Goal: Task Accomplishment & Management: Use online tool/utility

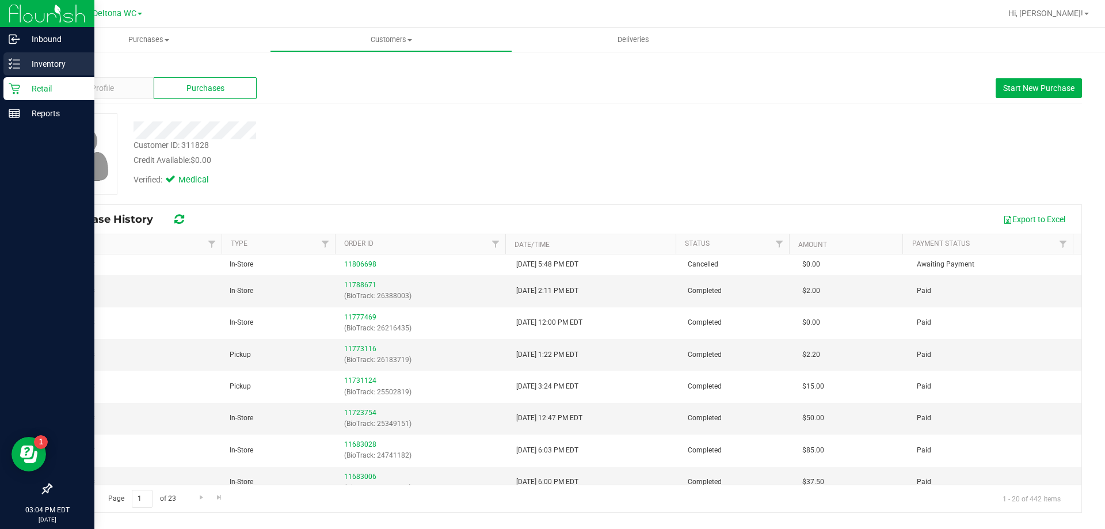
click at [32, 66] on p "Inventory" at bounding box center [54, 64] width 69 height 14
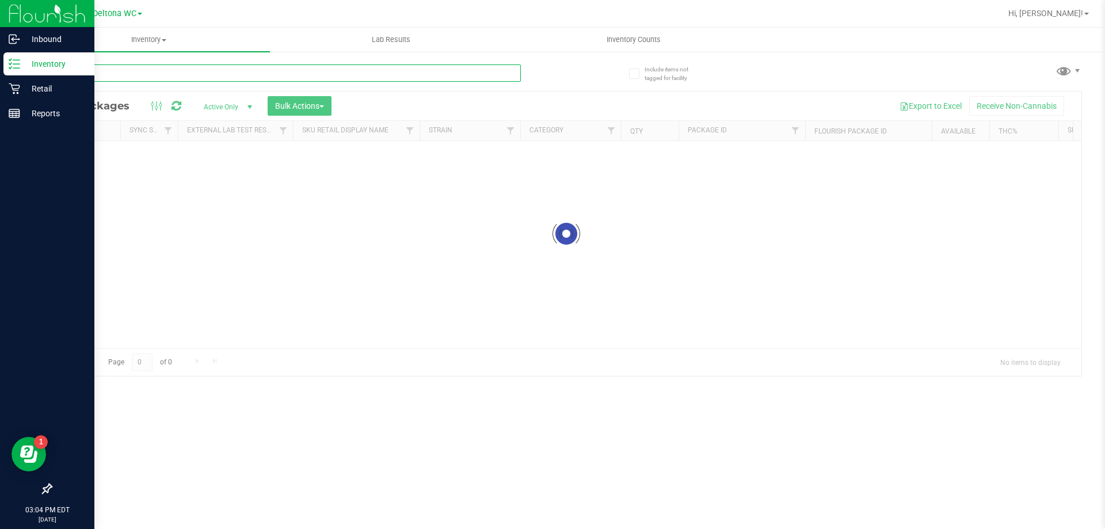
click at [171, 72] on input "text" at bounding box center [286, 72] width 470 height 17
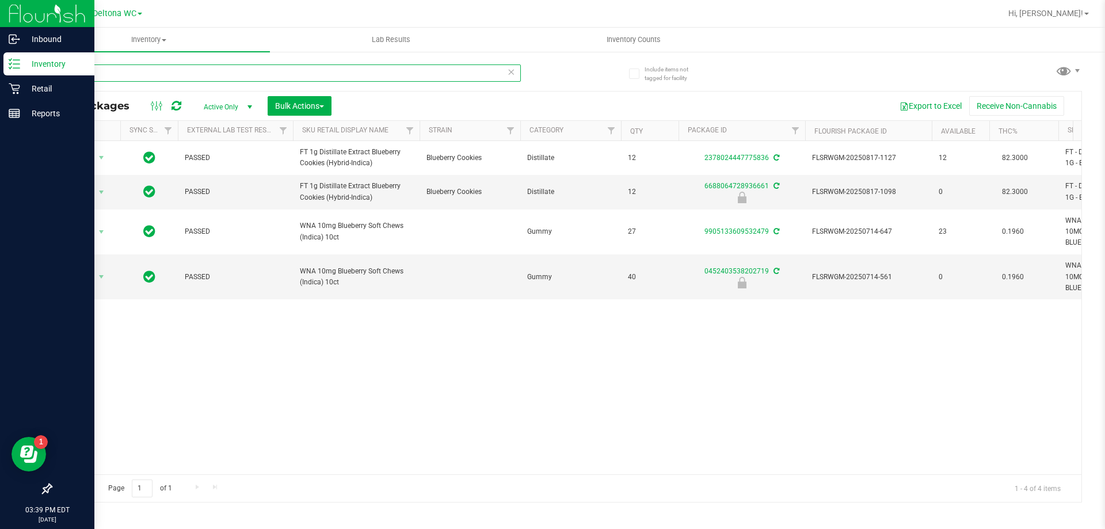
type input "b"
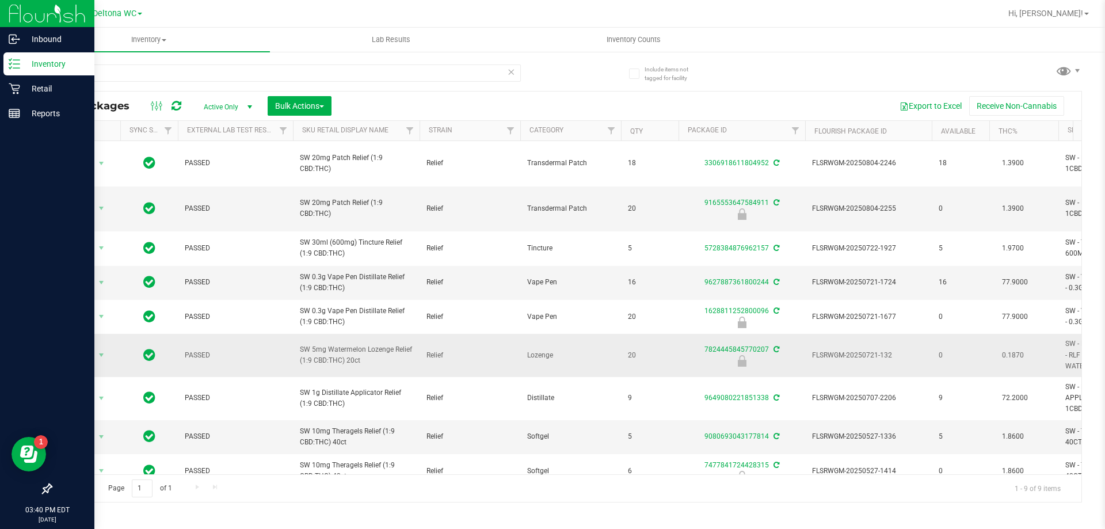
click at [318, 344] on span "SW 5mg Watermelon Lozenge Relief (1:9 CBD:THC) 20ct" at bounding box center [356, 355] width 113 height 22
copy tr "SW 5mg Watermelon Lozenge Relief (1:9 CBD:THC) 20ct"
click at [183, 74] on input "rlf" at bounding box center [286, 72] width 470 height 17
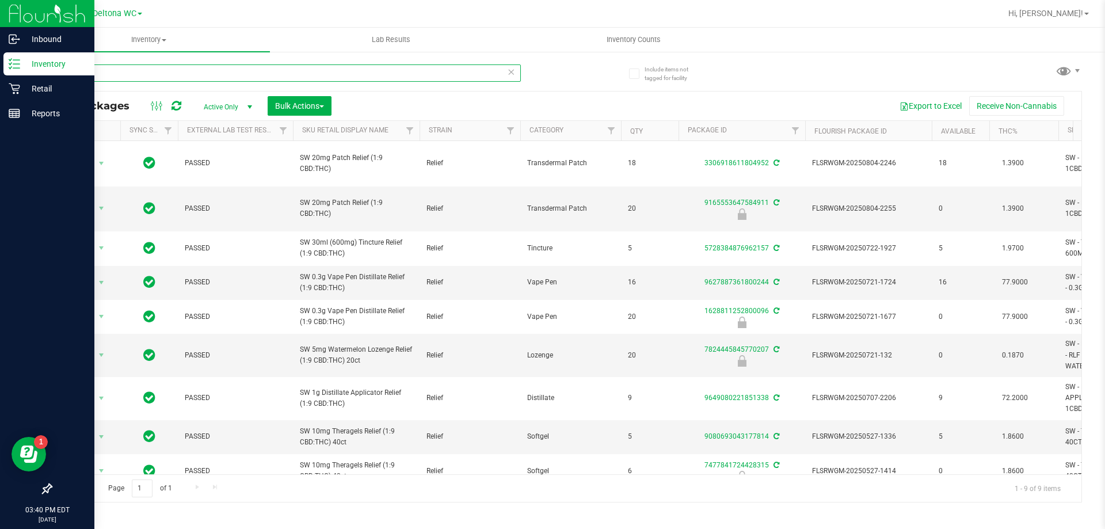
click at [183, 74] on input "rlf" at bounding box center [286, 72] width 470 height 17
paste input "SW 5mg Watermelon Lozenge Relief (1:9 CBD:THC) 20ct"
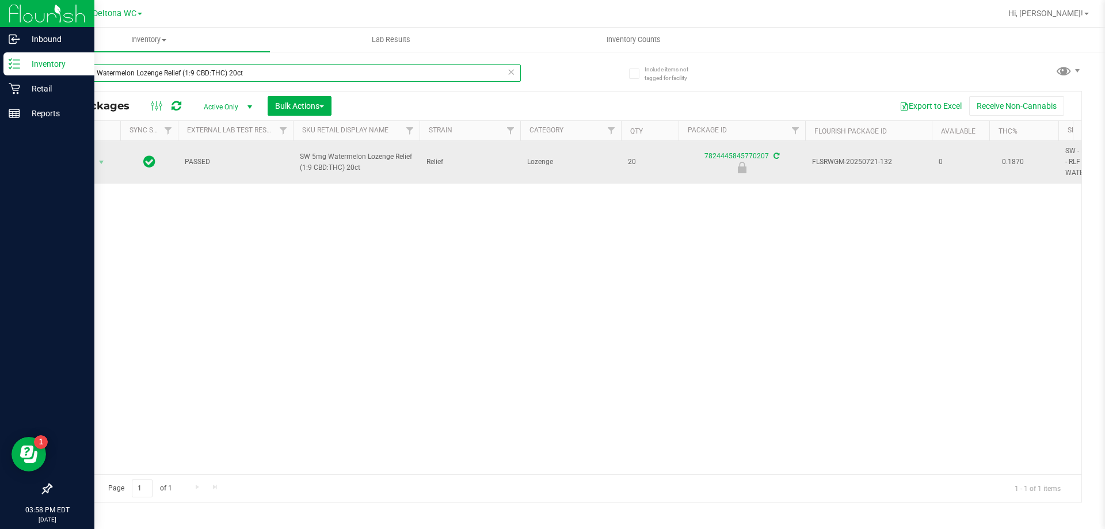
type input "SW 5mg Watermelon Lozenge Relief (1:9 CBD:THC) 20ct"
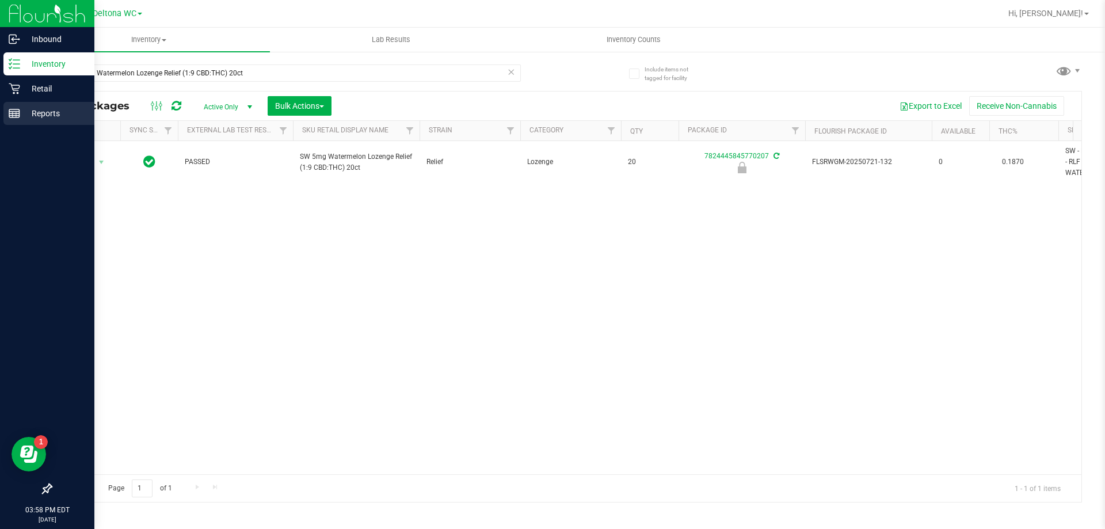
click at [20, 102] on div "Reports" at bounding box center [48, 113] width 91 height 23
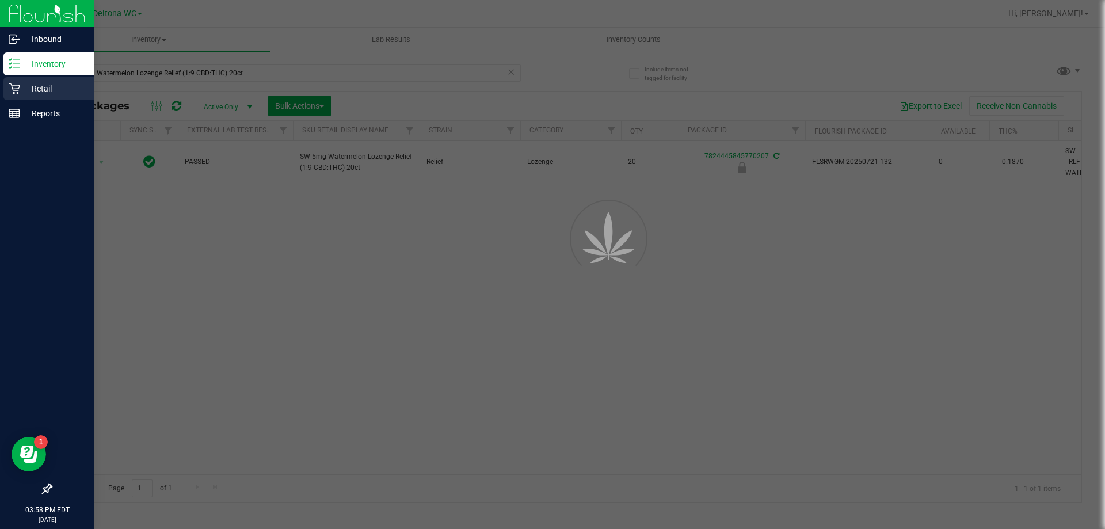
click at [42, 85] on p "Retail" at bounding box center [54, 89] width 69 height 14
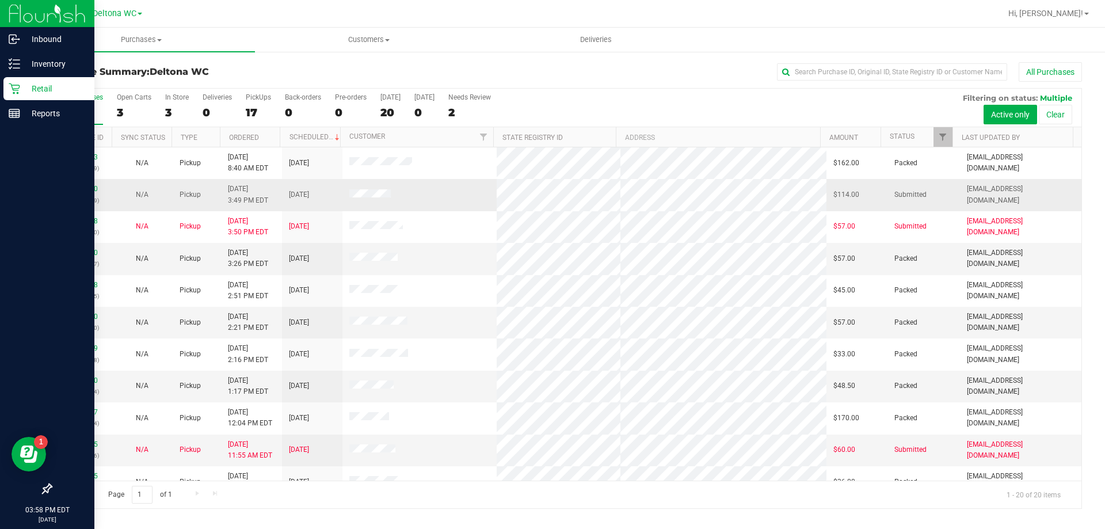
click at [125, 195] on div "N/A" at bounding box center [142, 194] width 47 height 11
click at [93, 186] on link "11830180" at bounding box center [82, 189] width 32 height 8
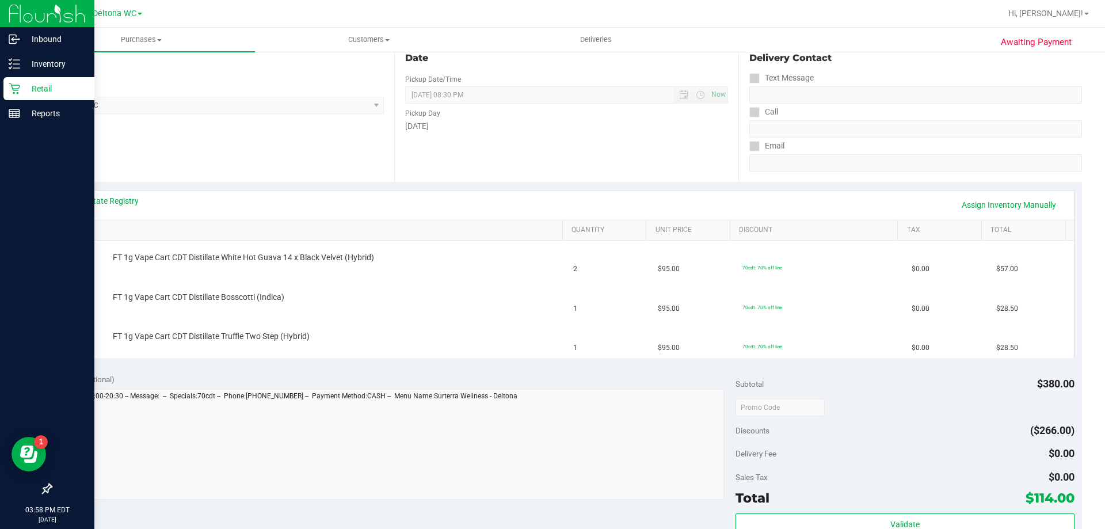
scroll to position [155, 0]
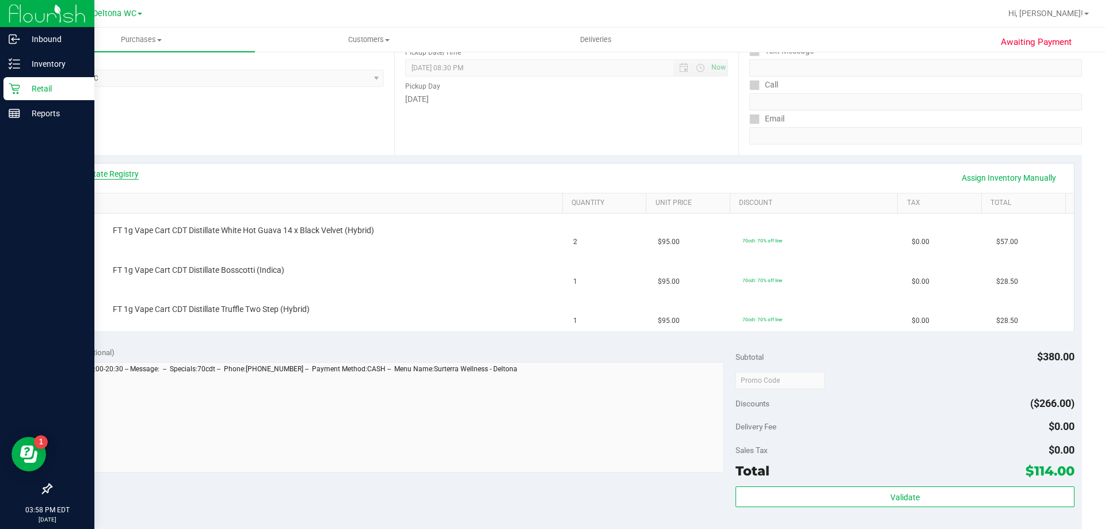
click at [113, 174] on link "View State Registry" at bounding box center [104, 174] width 69 height 12
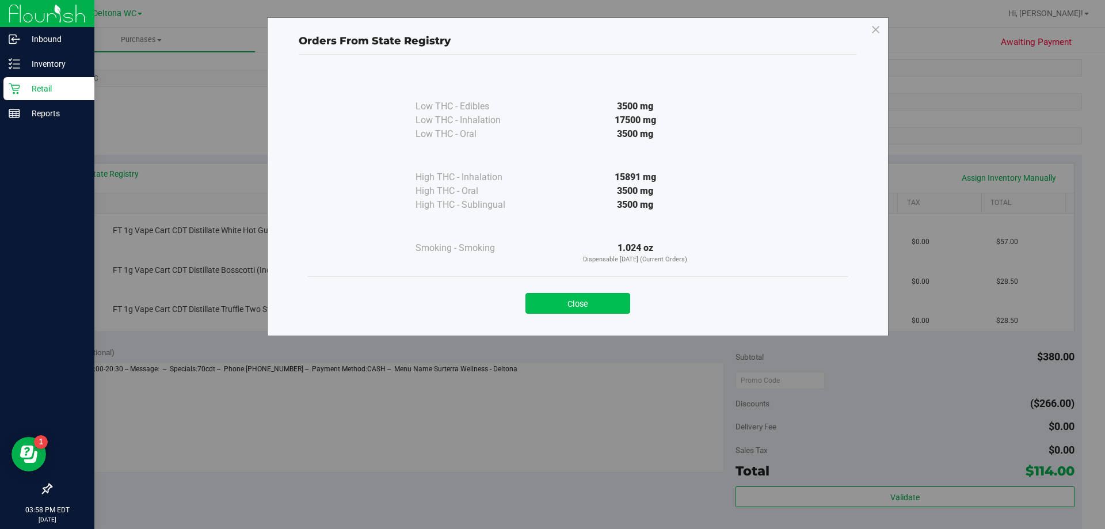
click at [608, 296] on button "Close" at bounding box center [578, 303] width 105 height 21
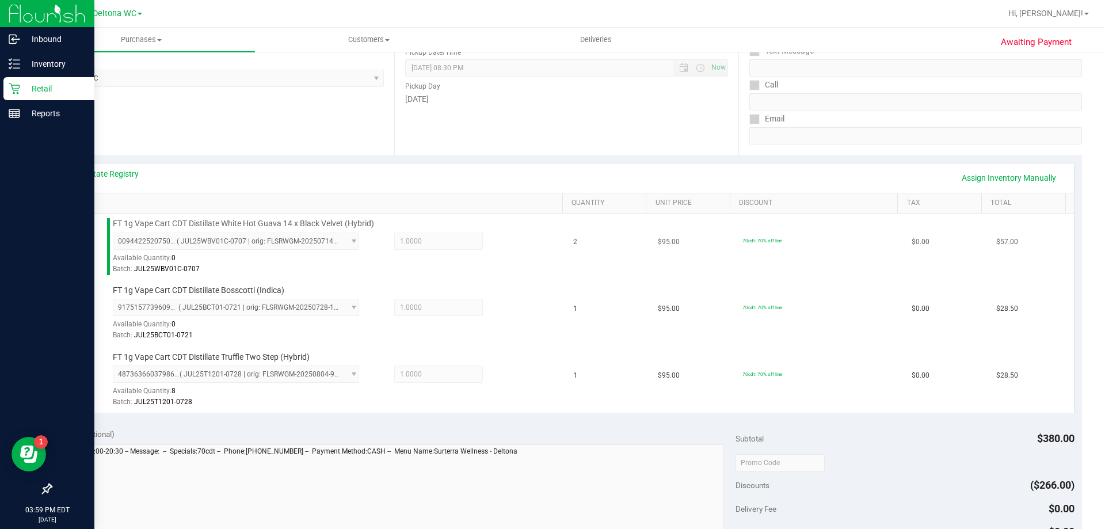
click at [236, 220] on span "FT 1g Vape Cart CDT Distillate White Hot Guava 14 x Black Velvet (Hybrid)" at bounding box center [243, 223] width 261 height 11
click at [236, 219] on span "FT 1g Vape Cart CDT Distillate White Hot Guava 14 x Black Velvet (Hybrid)" at bounding box center [243, 223] width 261 height 11
copy div "FT 1g Vape Cart CDT Distillate White Hot Guava 14 x Black Velvet (Hybrid)"
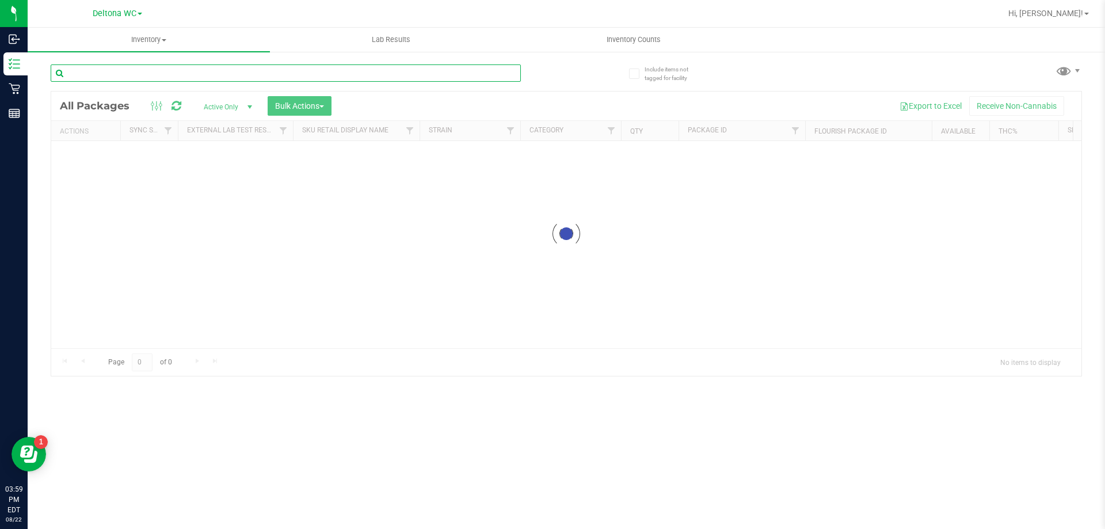
click at [155, 75] on div "Inventory All packages All inventory Waste log Create inventory Lab Results Inv…" at bounding box center [567, 278] width 1078 height 501
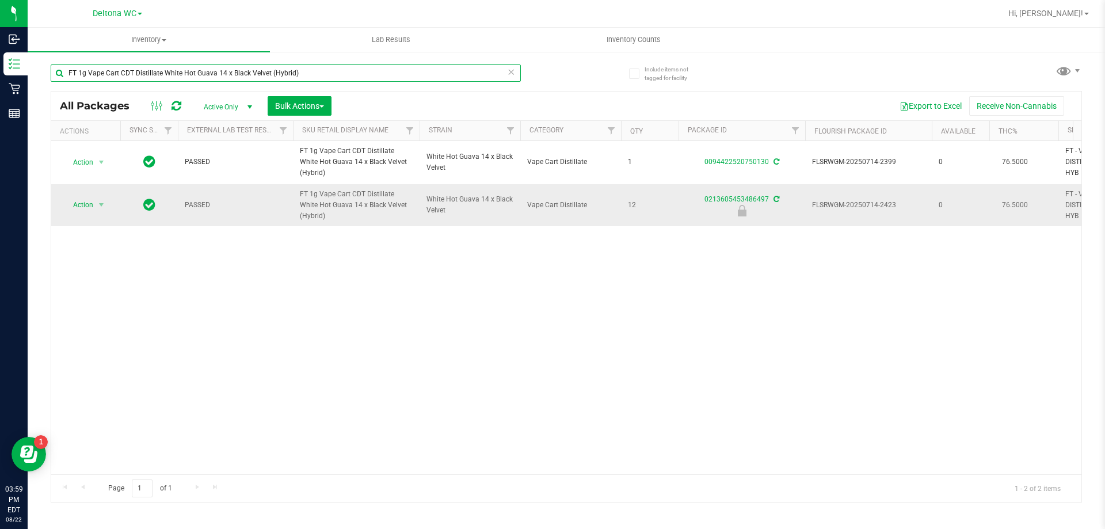
type input "FT 1g Vape Cart CDT Distillate White Hot Guava 14 x Black Velvet (Hybrid)"
click at [82, 200] on span "Action" at bounding box center [78, 205] width 31 height 16
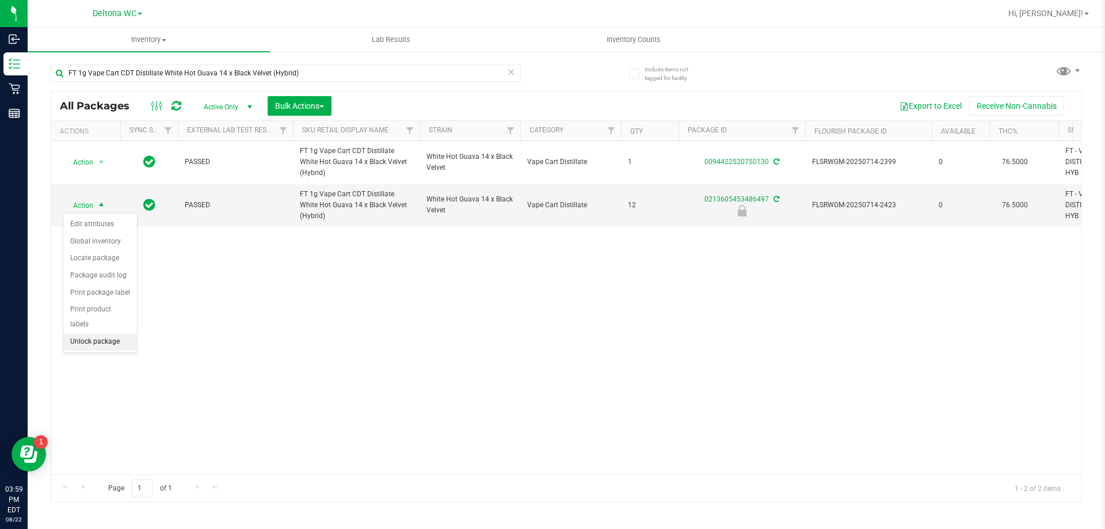
click at [105, 333] on li "Unlock package" at bounding box center [100, 341] width 74 height 17
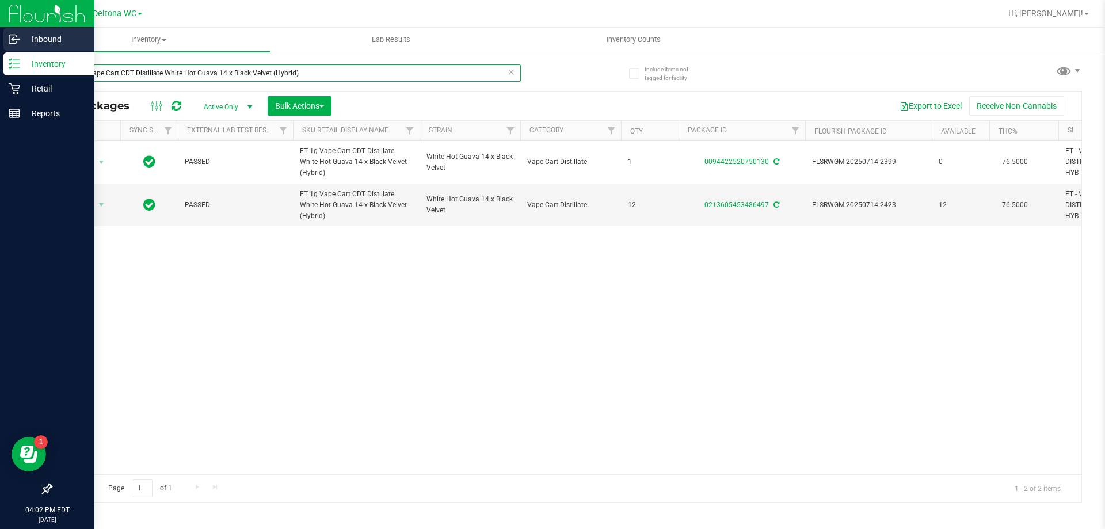
drag, startPoint x: 319, startPoint y: 74, endPoint x: 0, endPoint y: 42, distance: 320.5
click at [0, 42] on div "Inbound Inventory Retail Reports 04:02 PM EDT [DATE] 08/22 Deltona WC Hi, [PERS…" at bounding box center [552, 264] width 1105 height 529
type input "crumbl"
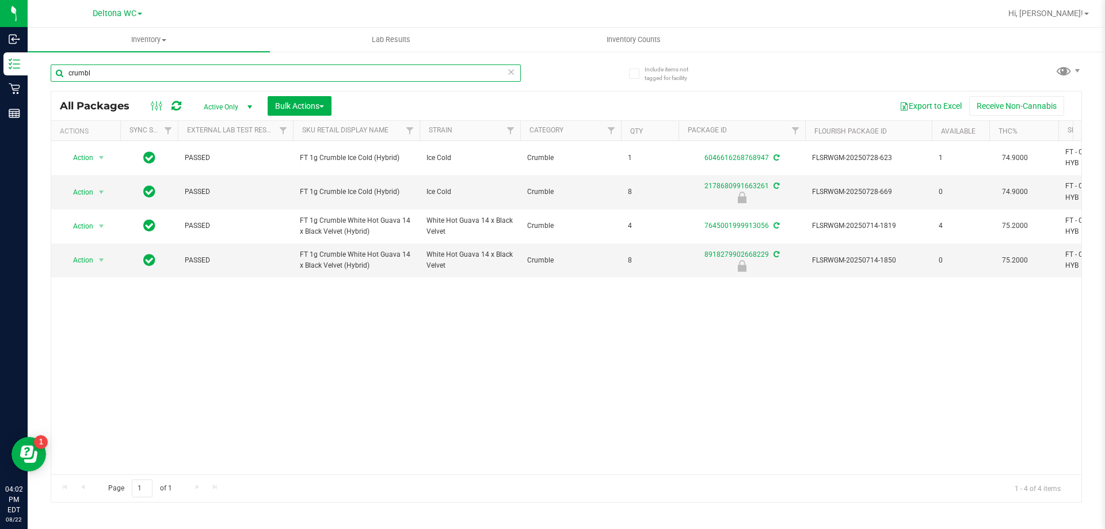
click at [220, 70] on input "crumbl" at bounding box center [286, 72] width 470 height 17
type input "shatter"
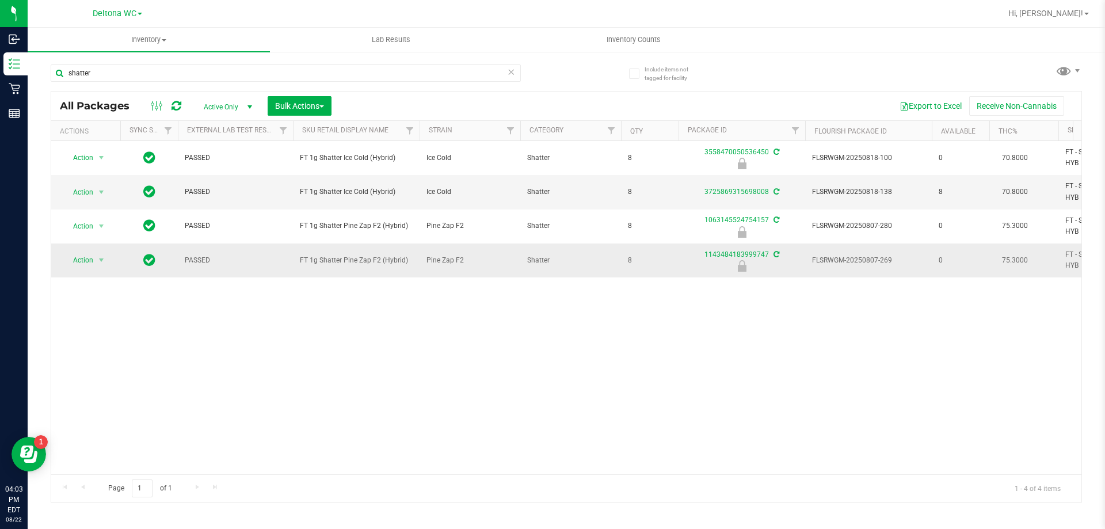
click at [94, 258] on span "select" at bounding box center [101, 260] width 14 height 16
click at [86, 389] on li "Unlock package" at bounding box center [100, 397] width 74 height 17
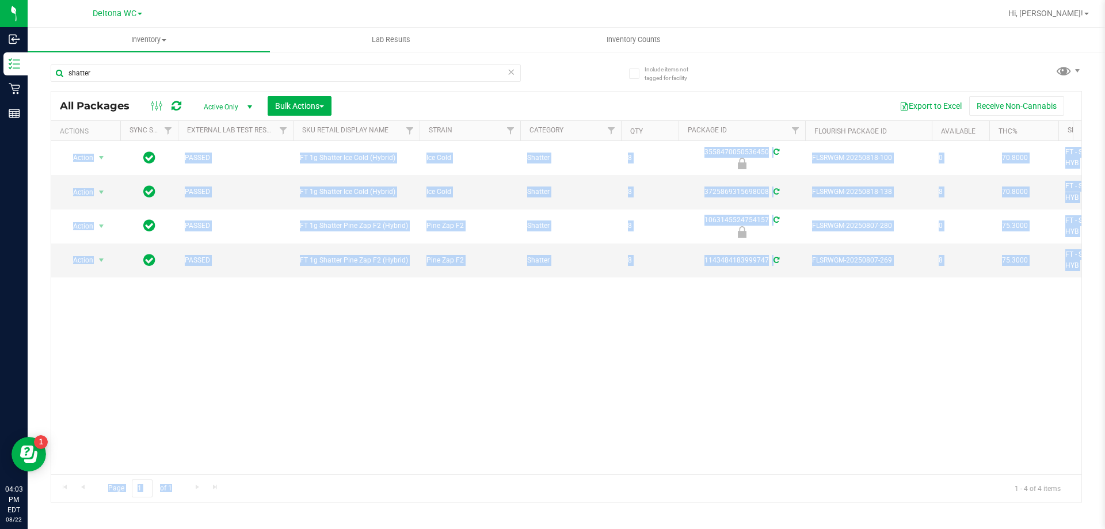
drag, startPoint x: 250, startPoint y: 474, endPoint x: 257, endPoint y: 472, distance: 7.1
click at [257, 472] on div "All Packages Active Only Active Only Lab Samples Locked All External Internal B…" at bounding box center [566, 297] width 1031 height 412
click at [234, 433] on div "Action Action Edit attributes Global inventory Locate package Package audit log…" at bounding box center [566, 307] width 1030 height 333
click at [239, 439] on div "Action Action Edit attributes Global inventory Locate package Package audit log…" at bounding box center [566, 307] width 1030 height 333
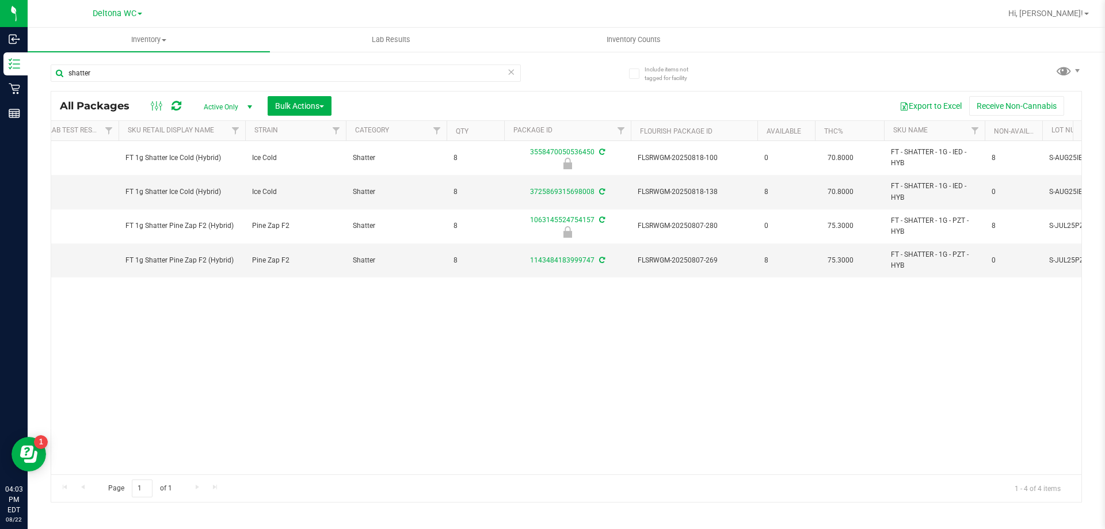
scroll to position [0, 177]
click at [230, 74] on input "shatter" at bounding box center [286, 72] width 470 height 17
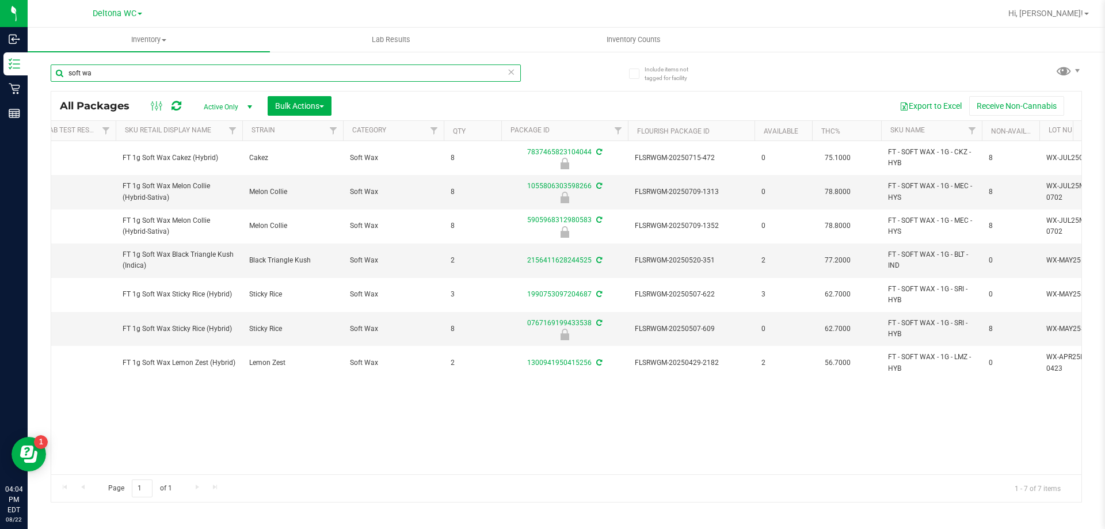
type input "soft wa"
click at [214, 130] on th "Sku Retail Display Name" at bounding box center [179, 131] width 127 height 20
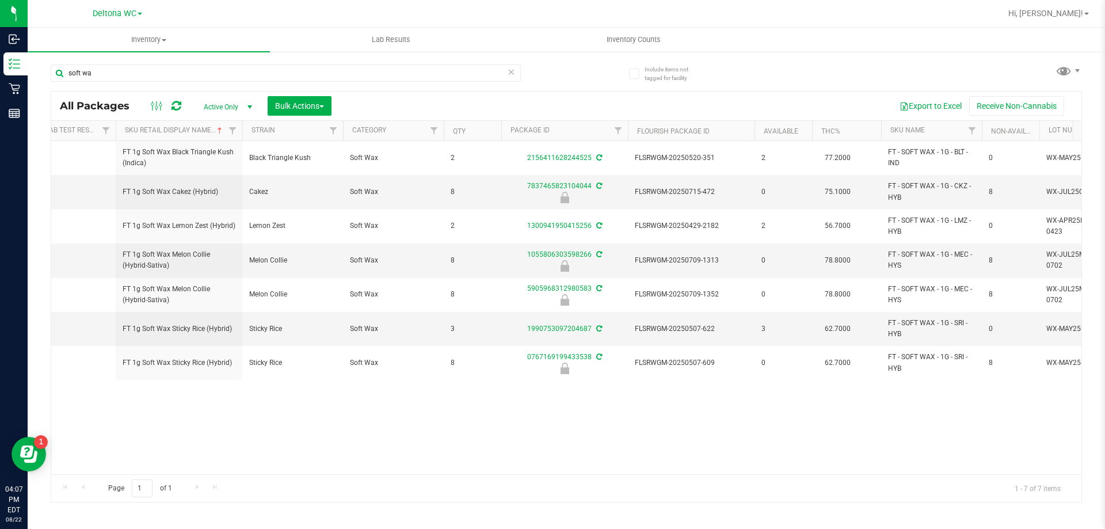
drag, startPoint x: 482, startPoint y: 475, endPoint x: 468, endPoint y: 463, distance: 18.4
click at [480, 471] on div "All Packages Active Only Active Only Lab Samples Locked All External Internal B…" at bounding box center [566, 297] width 1031 height 412
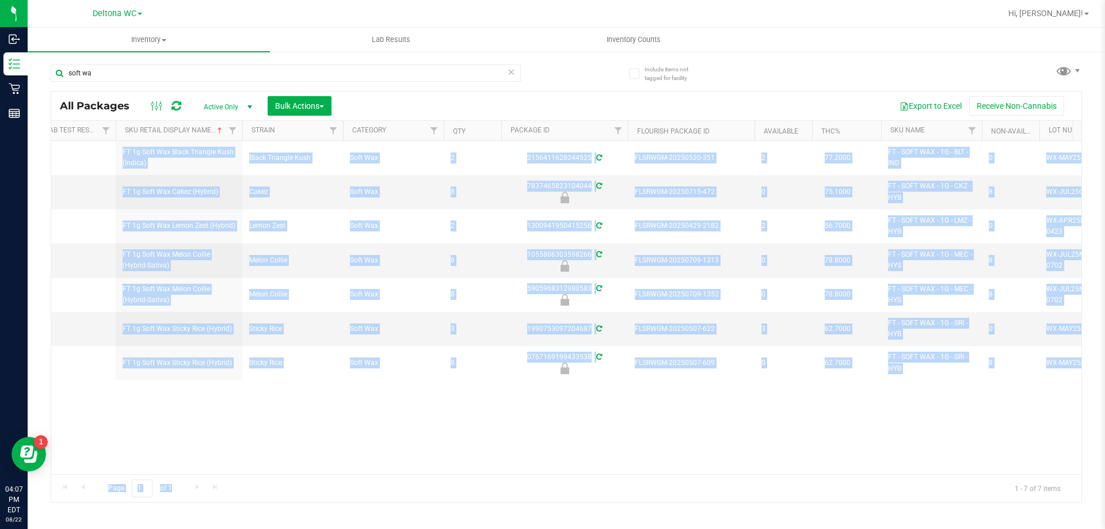
click at [450, 410] on div "Action Action Create package Edit attributes Global inventory Locate package Lo…" at bounding box center [566, 307] width 1030 height 333
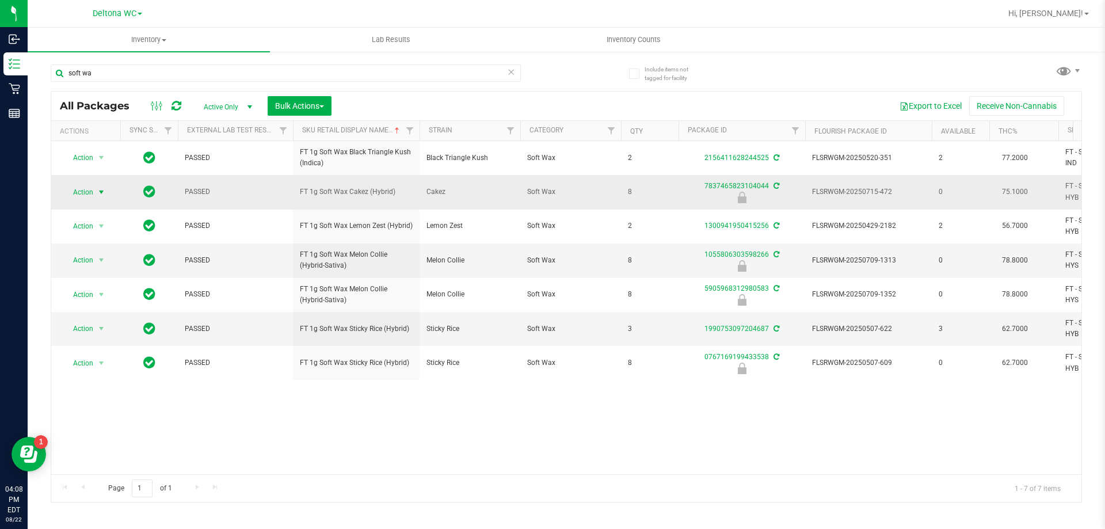
click at [82, 199] on span "Action" at bounding box center [78, 192] width 31 height 16
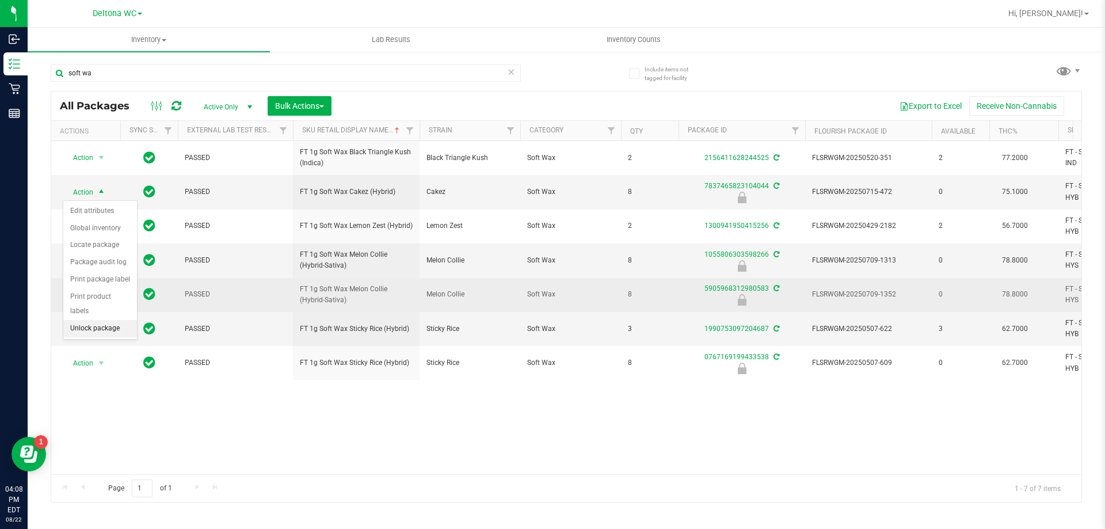
click at [103, 320] on li "Unlock package" at bounding box center [100, 328] width 74 height 17
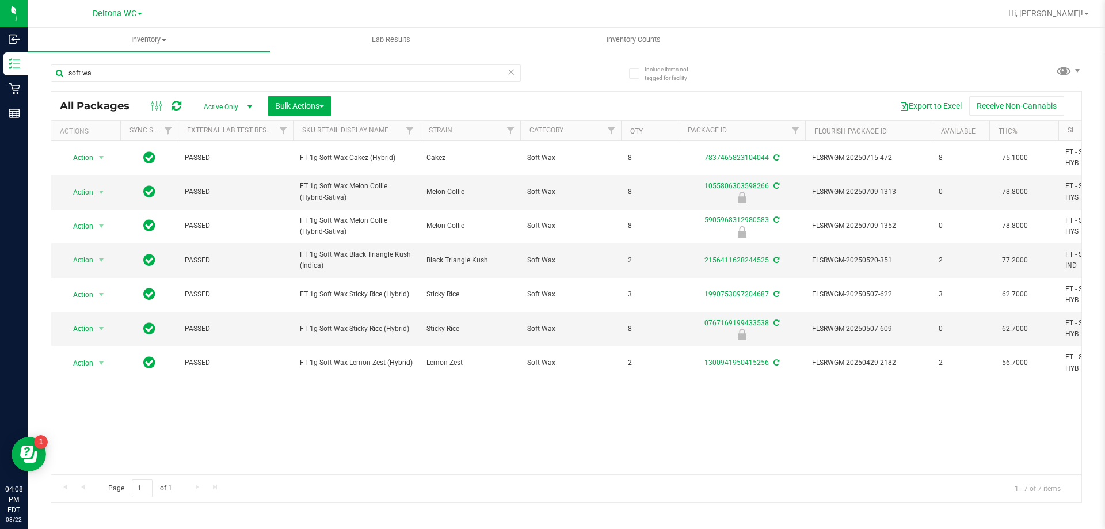
click at [379, 121] on th "Sku Retail Display Name" at bounding box center [356, 131] width 127 height 20
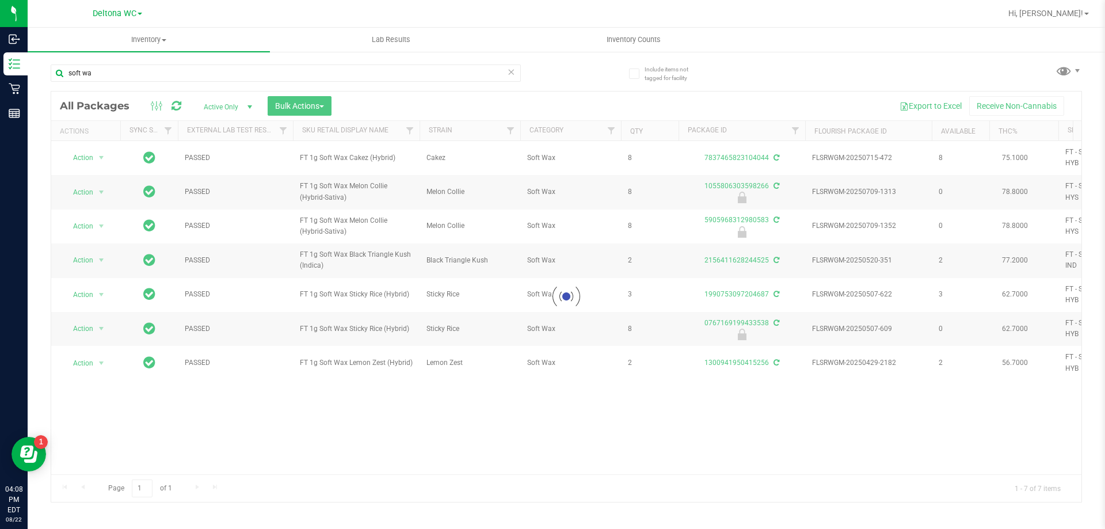
click at [386, 134] on div at bounding box center [566, 297] width 1030 height 410
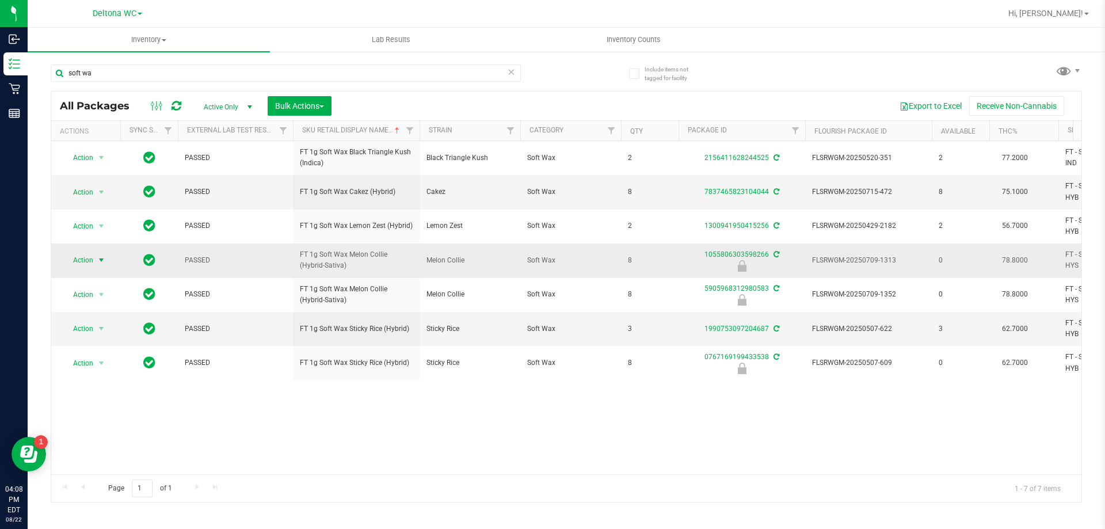
click at [98, 256] on span "select" at bounding box center [101, 260] width 9 height 9
click at [112, 389] on li "Unlock package" at bounding box center [100, 397] width 74 height 17
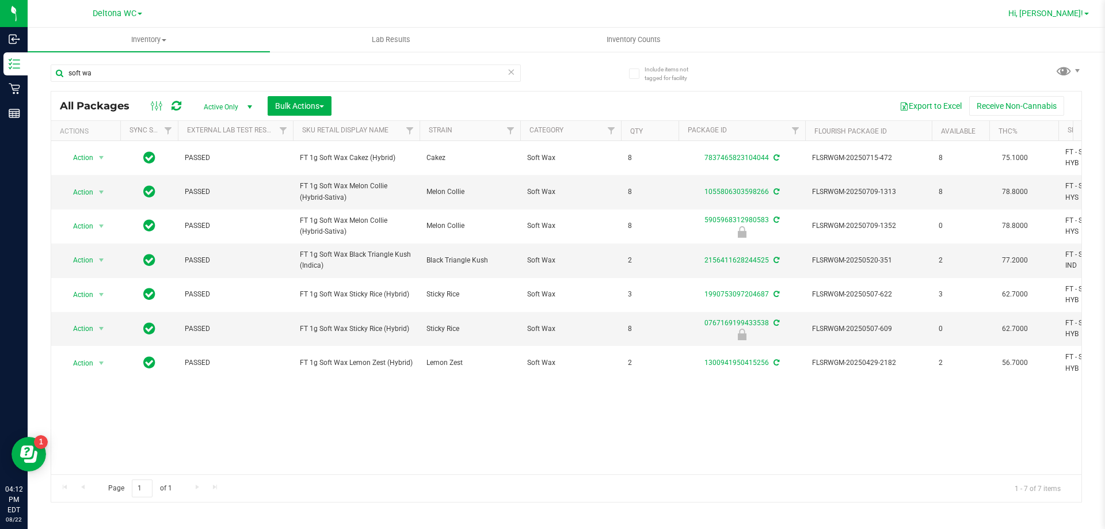
click at [1057, 14] on span "Hi, [PERSON_NAME]!" at bounding box center [1045, 13] width 75 height 9
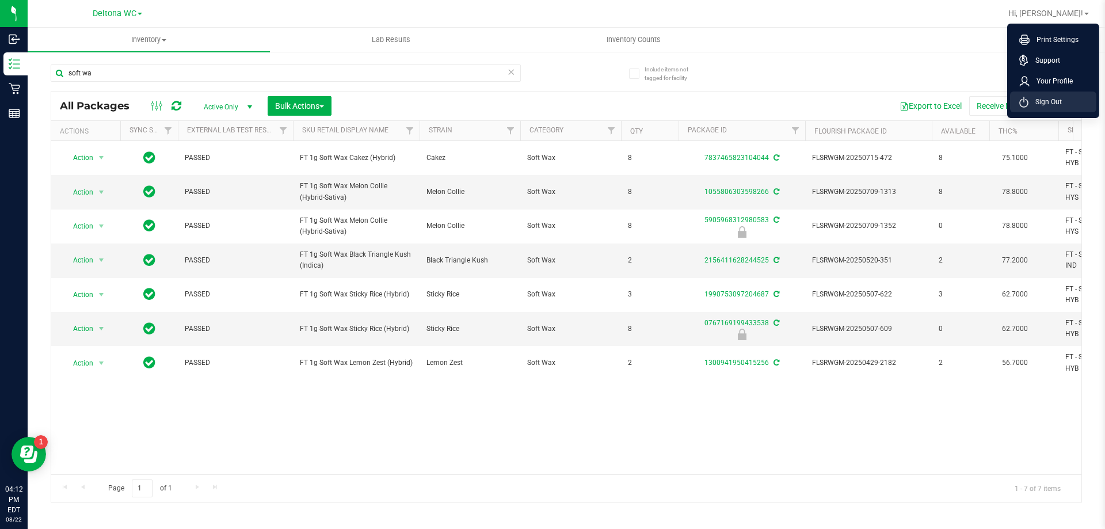
click at [1057, 97] on span "Sign Out" at bounding box center [1045, 102] width 33 height 12
